Goal: Task Accomplishment & Management: Complete application form

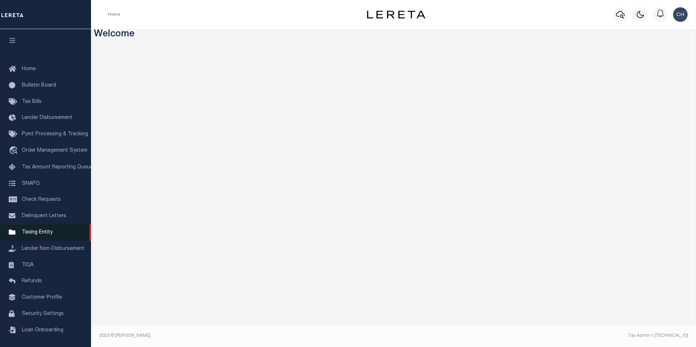
click at [35, 235] on span "Taxing Entity" at bounding box center [37, 232] width 31 height 5
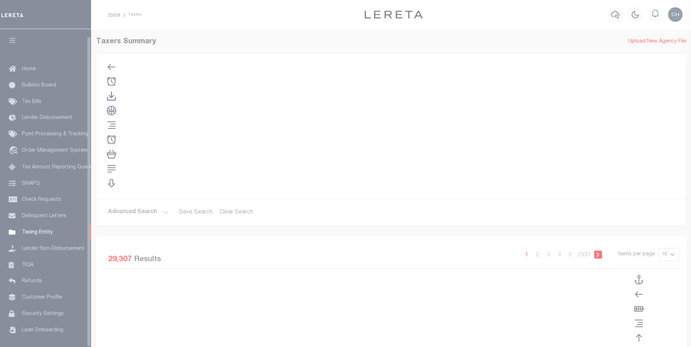
scroll to position [7, 0]
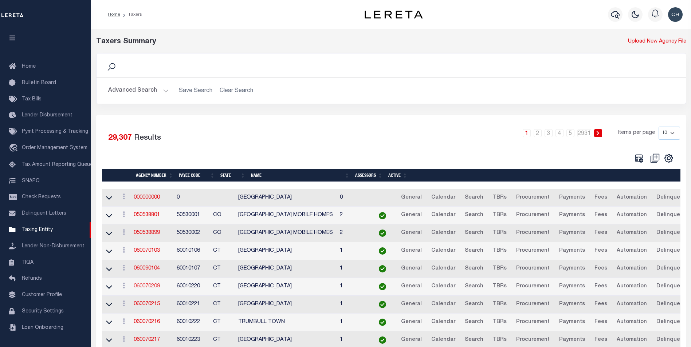
click at [156, 287] on link "060070209" at bounding box center [147, 286] width 26 height 5
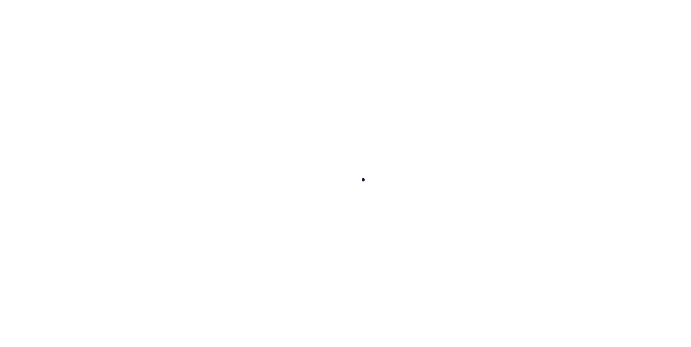
select select
checkbox input "false"
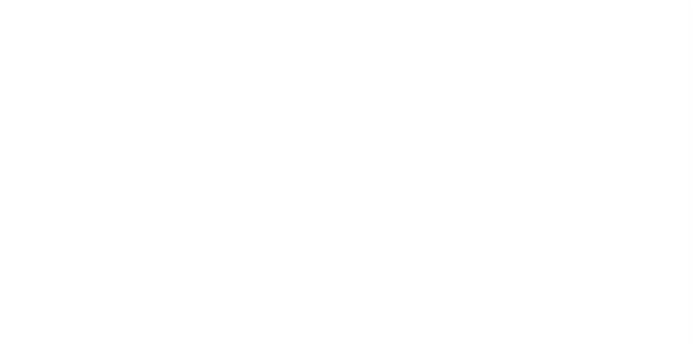
checkbox input "false"
type input "900117019"
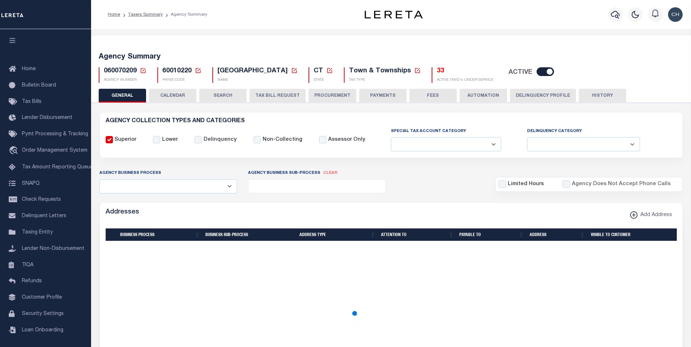
click at [268, 94] on button "TAX BILL REQUEST" at bounding box center [277, 96] width 56 height 14
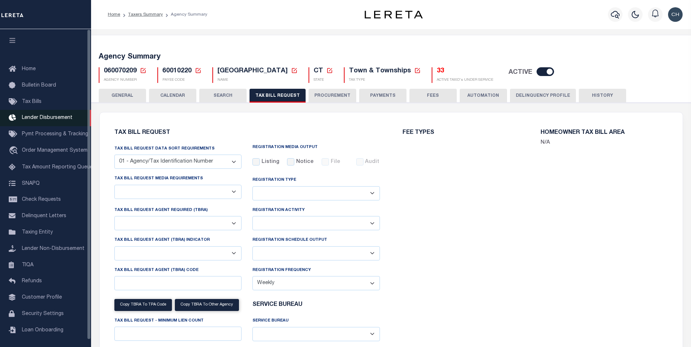
select select "22"
select select "true"
select select
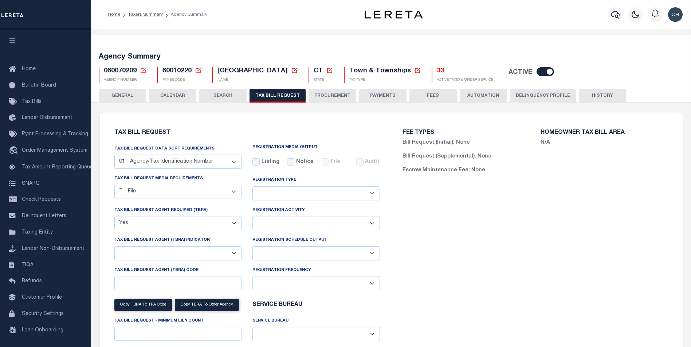
click at [484, 240] on div "FEE TYPES Bill Request (Initial): None Bill Request (Supplemental): None Escrow…" at bounding box center [535, 258] width 288 height 274
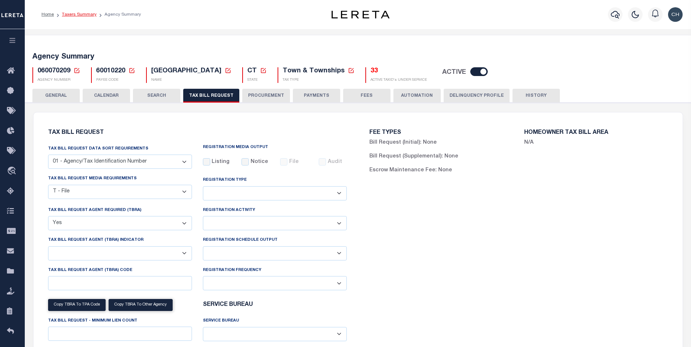
click at [86, 15] on link "Taxers Summary" at bounding box center [79, 14] width 35 height 4
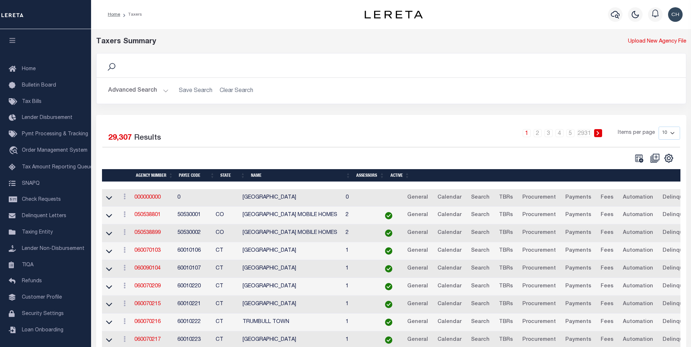
click at [163, 91] on button "Advanced Search" at bounding box center [138, 91] width 60 height 14
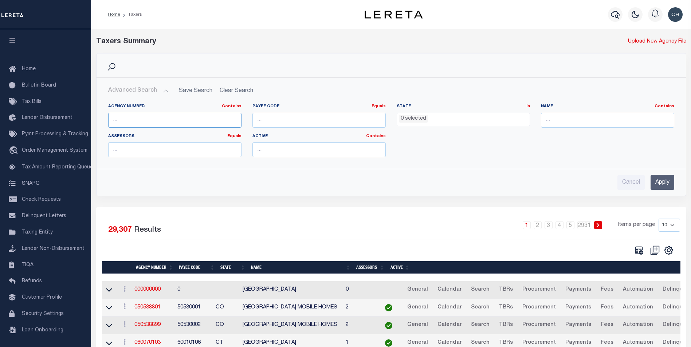
click at [161, 123] on input "text" at bounding box center [174, 120] width 133 height 15
type input "360150000"
click at [665, 185] on input "Apply" at bounding box center [662, 182] width 24 height 15
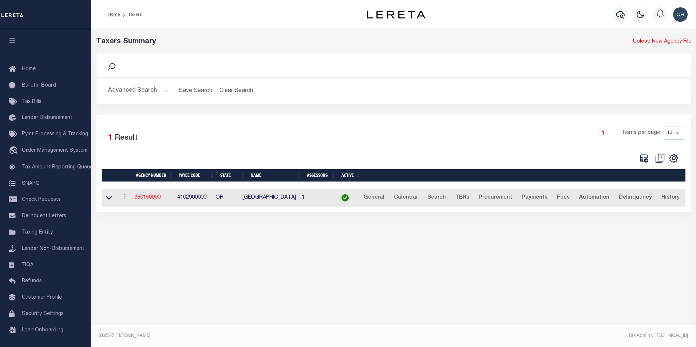
click at [149, 200] on link "360150000" at bounding box center [147, 197] width 26 height 5
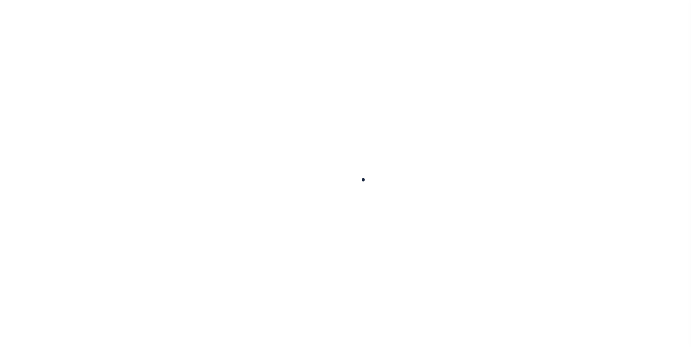
select select
checkbox input "false"
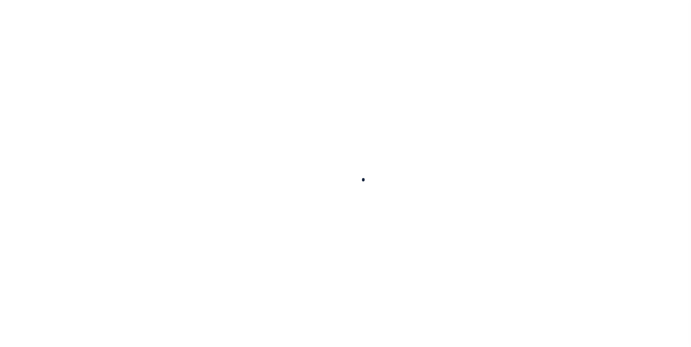
checkbox input "false"
type input "4102900000"
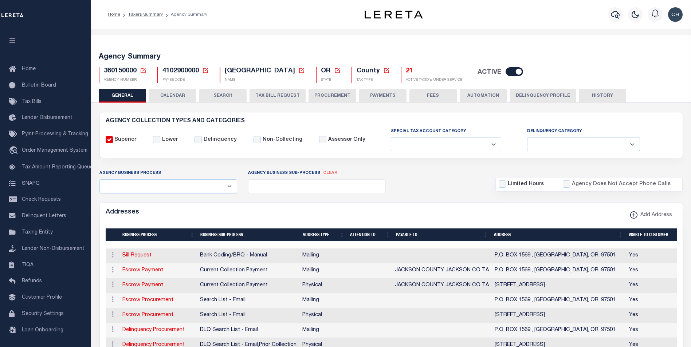
click at [291, 95] on button "TAX BILL REQUEST" at bounding box center [277, 96] width 56 height 14
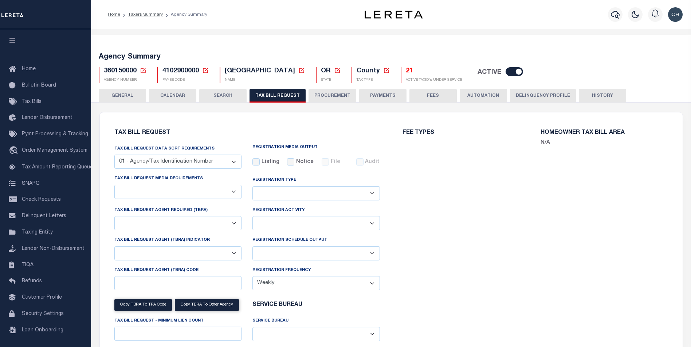
checkbox input "false"
select select "22"
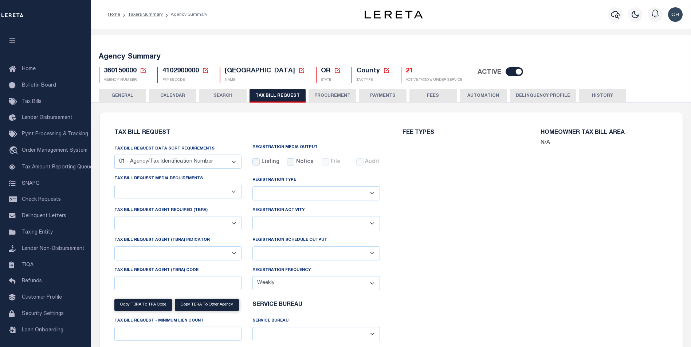
select select "true"
select select "9"
type input "LTS"
select select
type input "1"
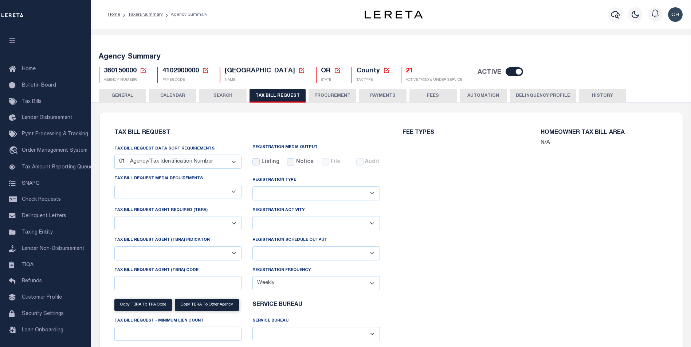
select select "4100743000"
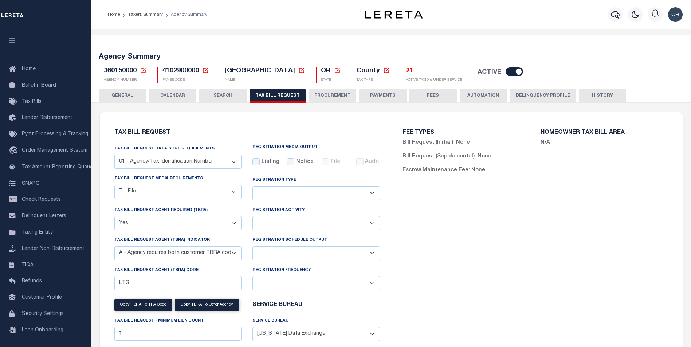
click at [610, 223] on div "FEE TYPES Bill Request (Initial): None Bill Request (Supplemental): None Escrow…" at bounding box center [535, 258] width 288 height 274
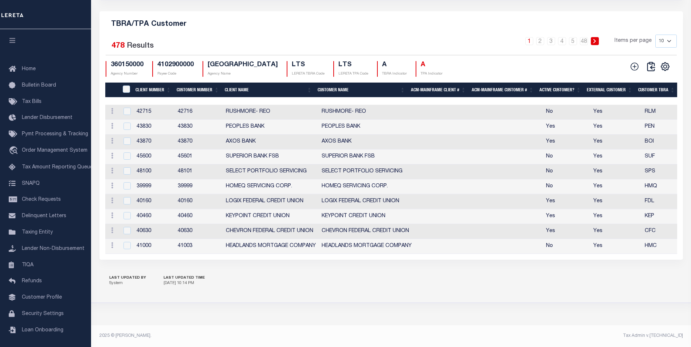
scroll to position [843, 0]
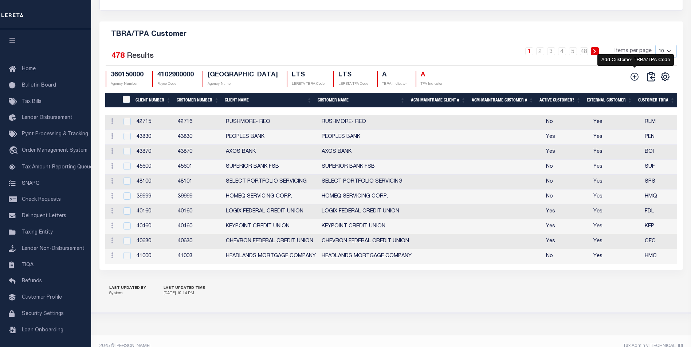
click at [632, 82] on icon at bounding box center [634, 76] width 9 height 9
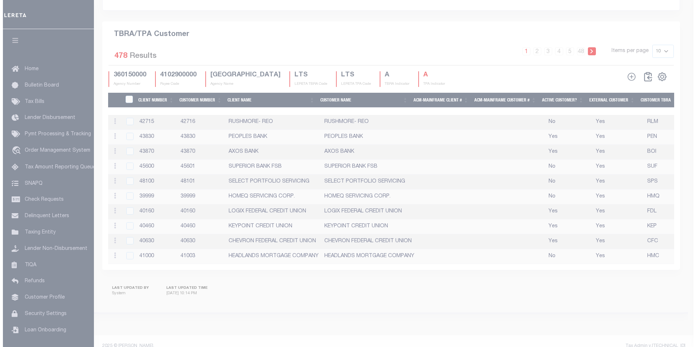
scroll to position [824, 0]
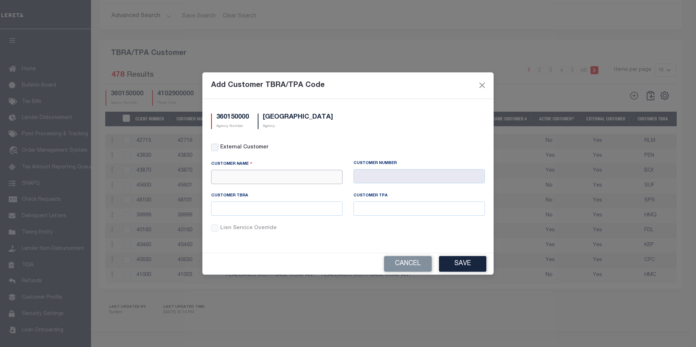
click at [266, 172] on input "text" at bounding box center [276, 177] width 131 height 14
click at [259, 176] on input "text" at bounding box center [276, 177] width 131 height 14
type input "APCU"
click at [221, 186] on div "APCU" at bounding box center [277, 190] width 131 height 12
type input "2205"
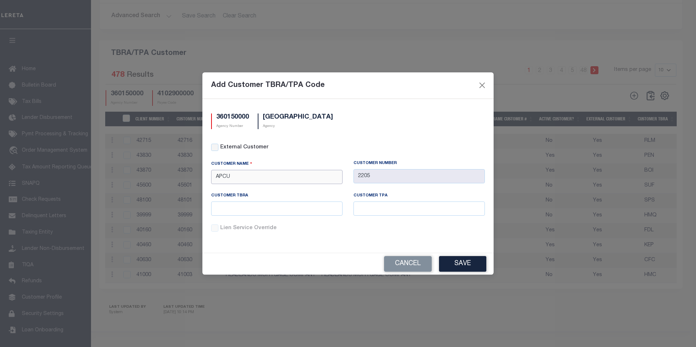
type input "APCU"
drag, startPoint x: 338, startPoint y: 209, endPoint x: 317, endPoint y: 241, distance: 39.0
click at [276, 213] on input "text" at bounding box center [276, 209] width 131 height 14
type input "a"
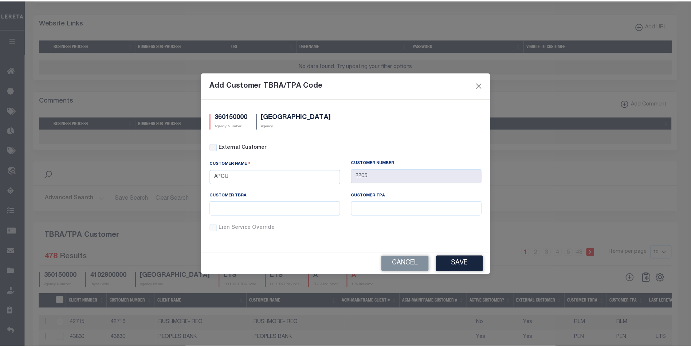
scroll to position [527, 0]
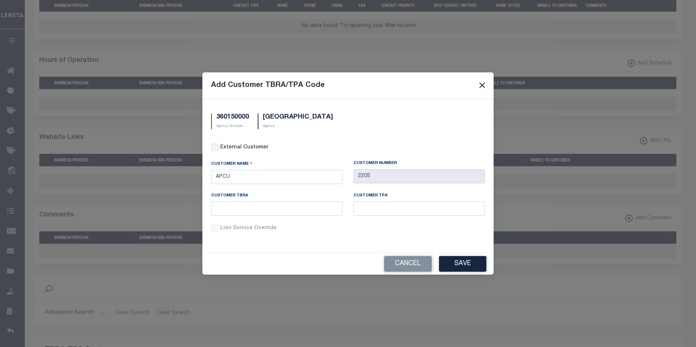
click at [484, 83] on button "Close" at bounding box center [482, 85] width 9 height 9
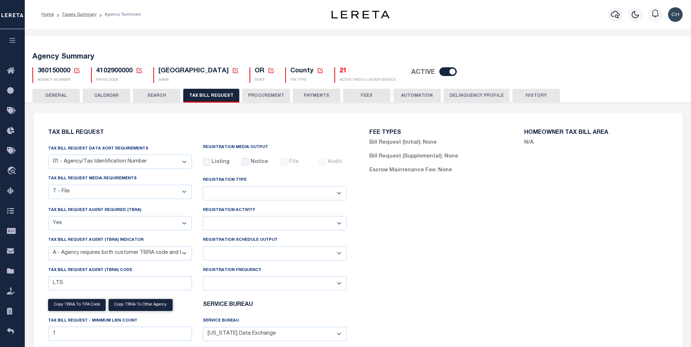
scroll to position [109, 0]
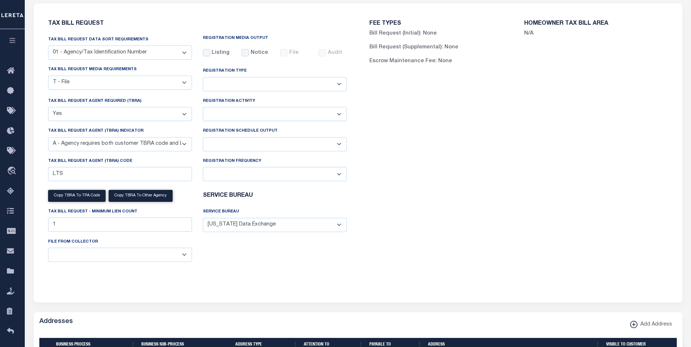
click at [185, 146] on select "A - Agency requires both customer TBRA code and LERETA TBRA code. B - Agency re…" at bounding box center [120, 144] width 144 height 14
click at [554, 222] on div "FEE TYPES Bill Request (Initial): None Bill Request (Supplemental): None Escrow…" at bounding box center [518, 149] width 321 height 274
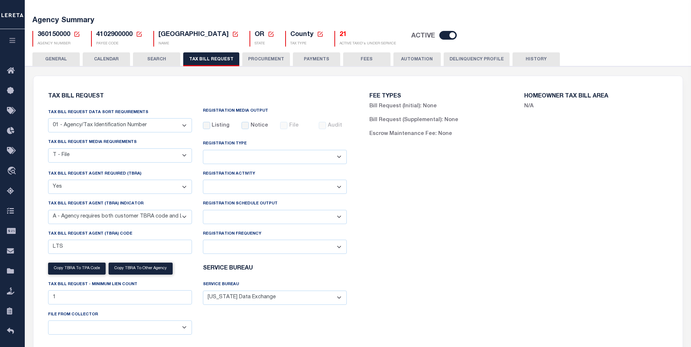
scroll to position [73, 0]
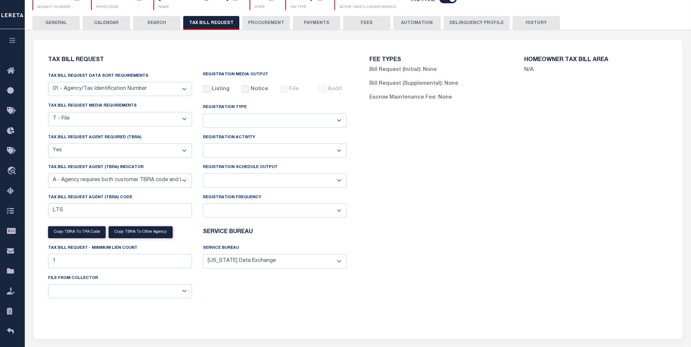
click at [588, 194] on div "FEE TYPES Bill Request (Initial): None Bill Request (Supplemental): None Escrow…" at bounding box center [518, 185] width 321 height 274
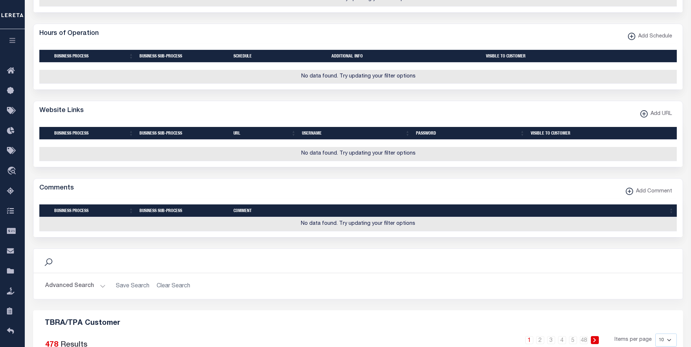
scroll to position [872, 0]
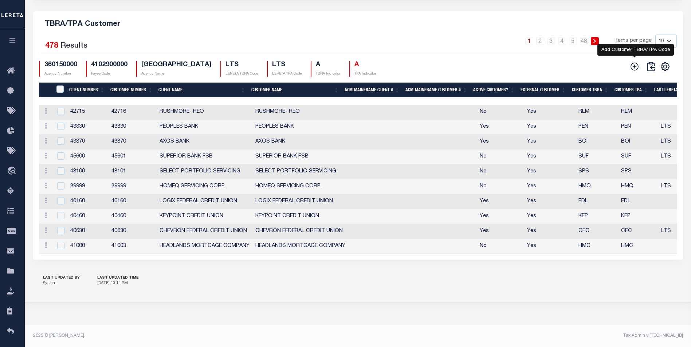
click at [635, 68] on icon at bounding box center [635, 67] width 8 height 8
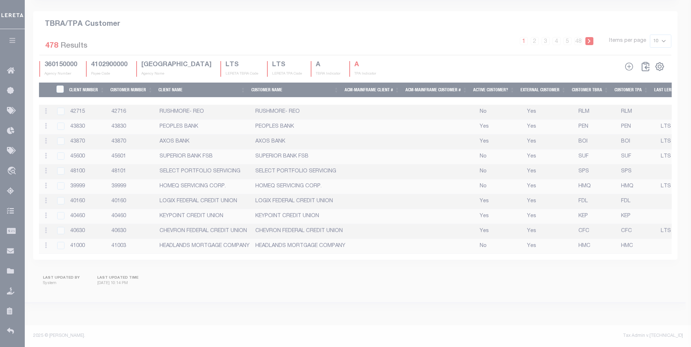
scroll to position [853, 0]
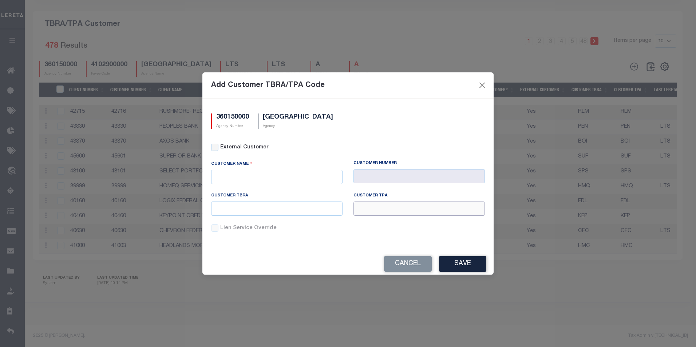
click at [385, 215] on input "text" at bounding box center [419, 209] width 131 height 14
click at [290, 212] on input "text" at bounding box center [276, 209] width 131 height 14
click at [484, 82] on button "Close" at bounding box center [482, 85] width 9 height 9
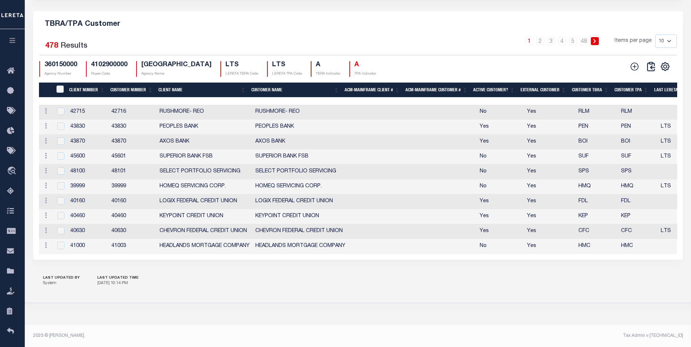
click at [61, 69] on h4 "360150000" at bounding box center [60, 65] width 33 height 8
copy h4 "360150000"
click at [634, 62] on icon at bounding box center [634, 66] width 9 height 9
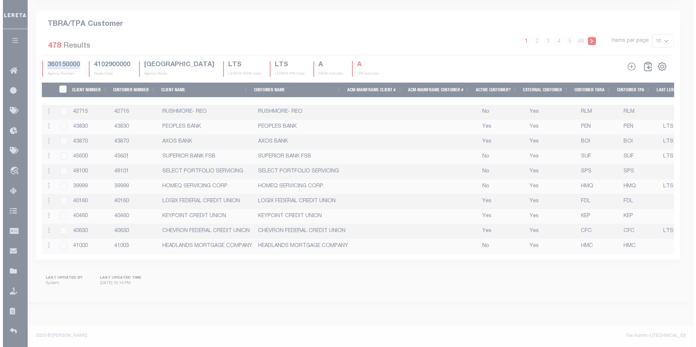
scroll to position [860, 0]
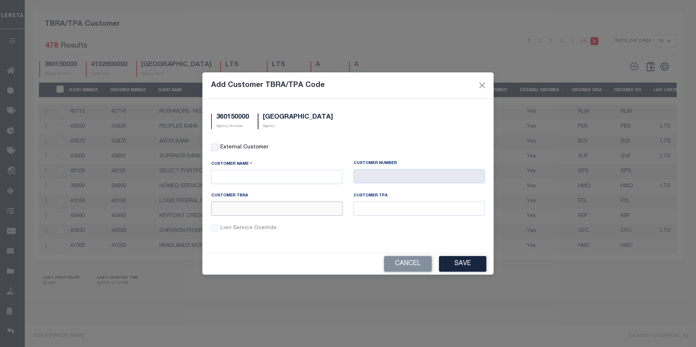
click at [255, 211] on input "text" at bounding box center [276, 209] width 131 height 14
click at [255, 209] on input "text" at bounding box center [276, 209] width 131 height 14
click at [252, 181] on input "text" at bounding box center [276, 177] width 131 height 14
click at [246, 170] on input "text" at bounding box center [276, 177] width 131 height 14
click at [250, 177] on input "text" at bounding box center [276, 177] width 131 height 14
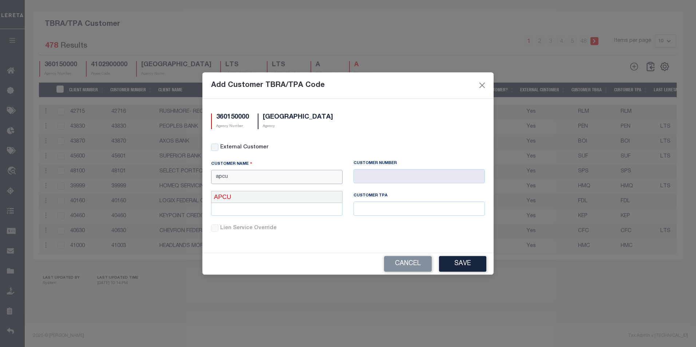
click at [221, 192] on div "APCU" at bounding box center [277, 198] width 131 height 12
type input "APCU"
type input "2205"
type input "APCU"
click at [254, 210] on input "text" at bounding box center [276, 209] width 131 height 14
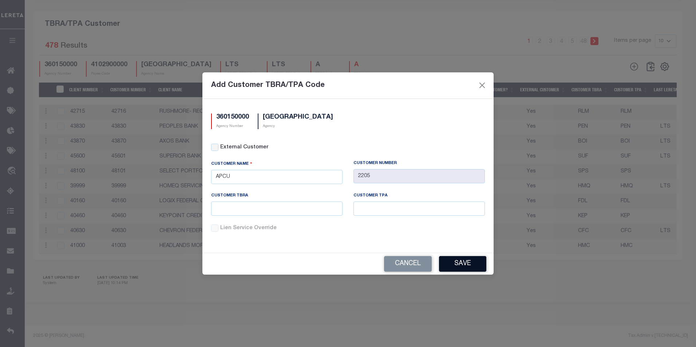
click at [452, 260] on button "Save" at bounding box center [462, 264] width 47 height 16
